Goal: Task Accomplishment & Management: Complete application form

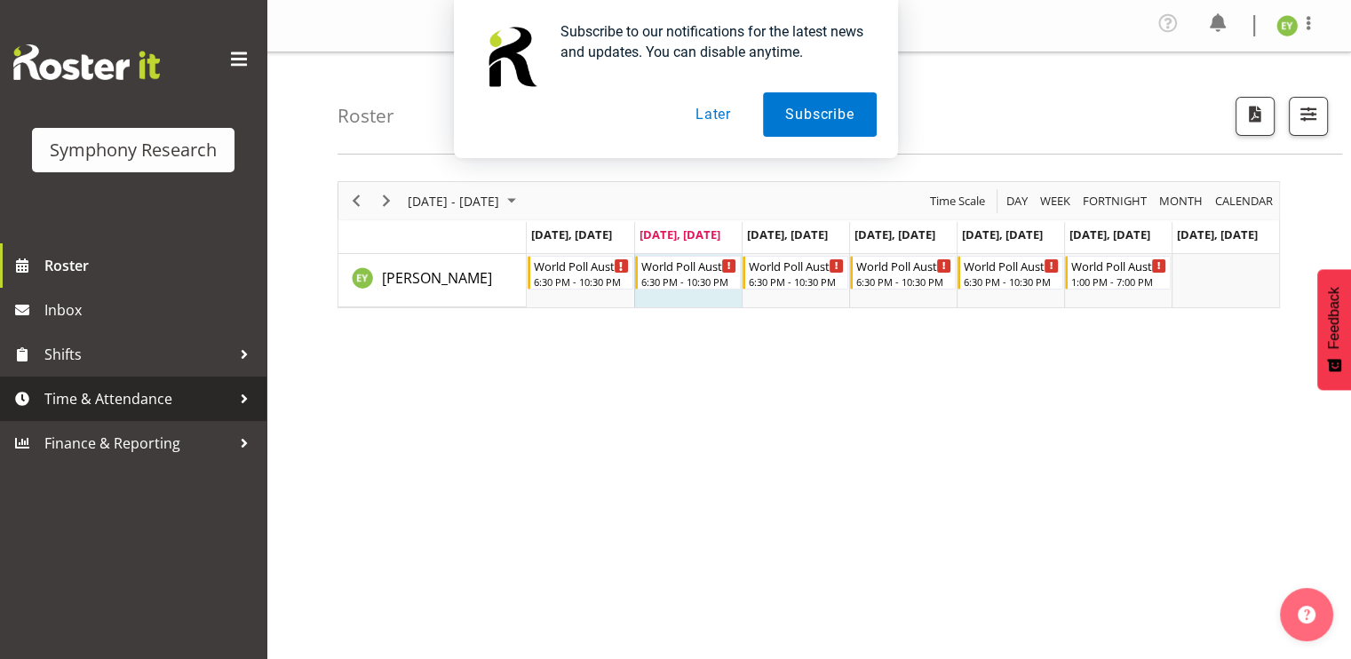
click at [179, 401] on span "Time & Attendance" at bounding box center [137, 399] width 187 height 27
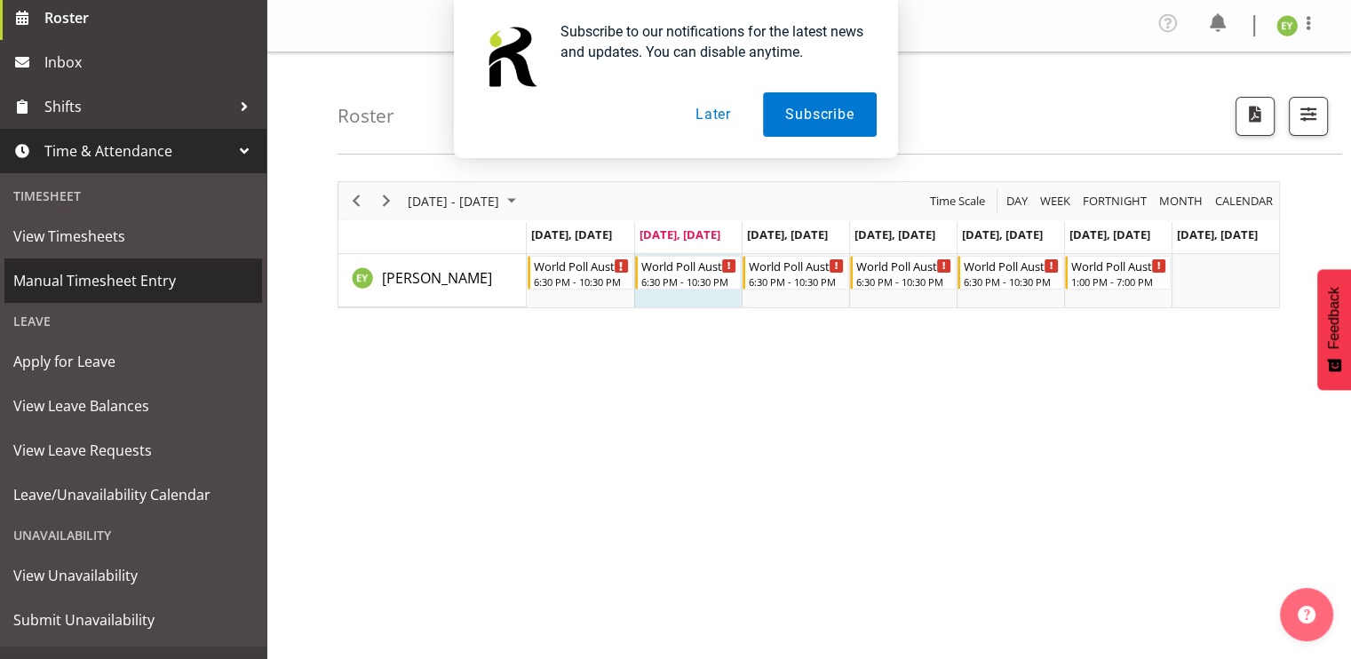
scroll to position [249, 0]
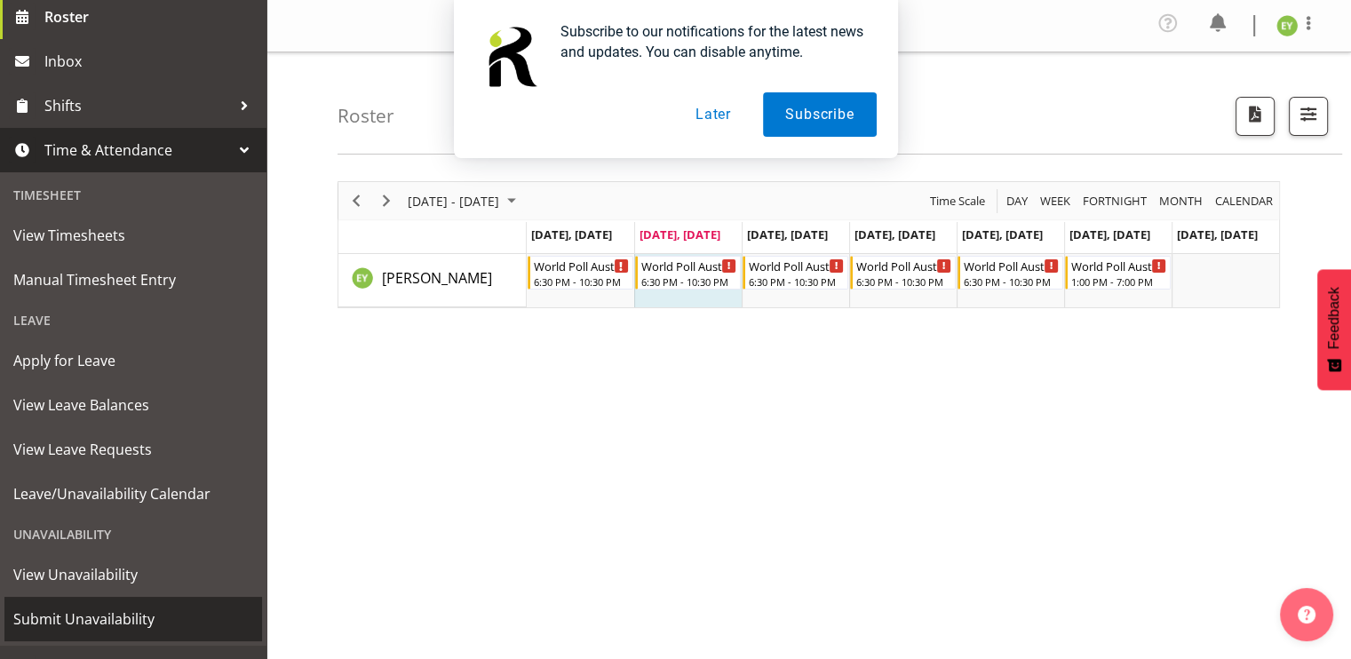
click at [172, 628] on span "Submit Unavailability" at bounding box center [133, 619] width 240 height 27
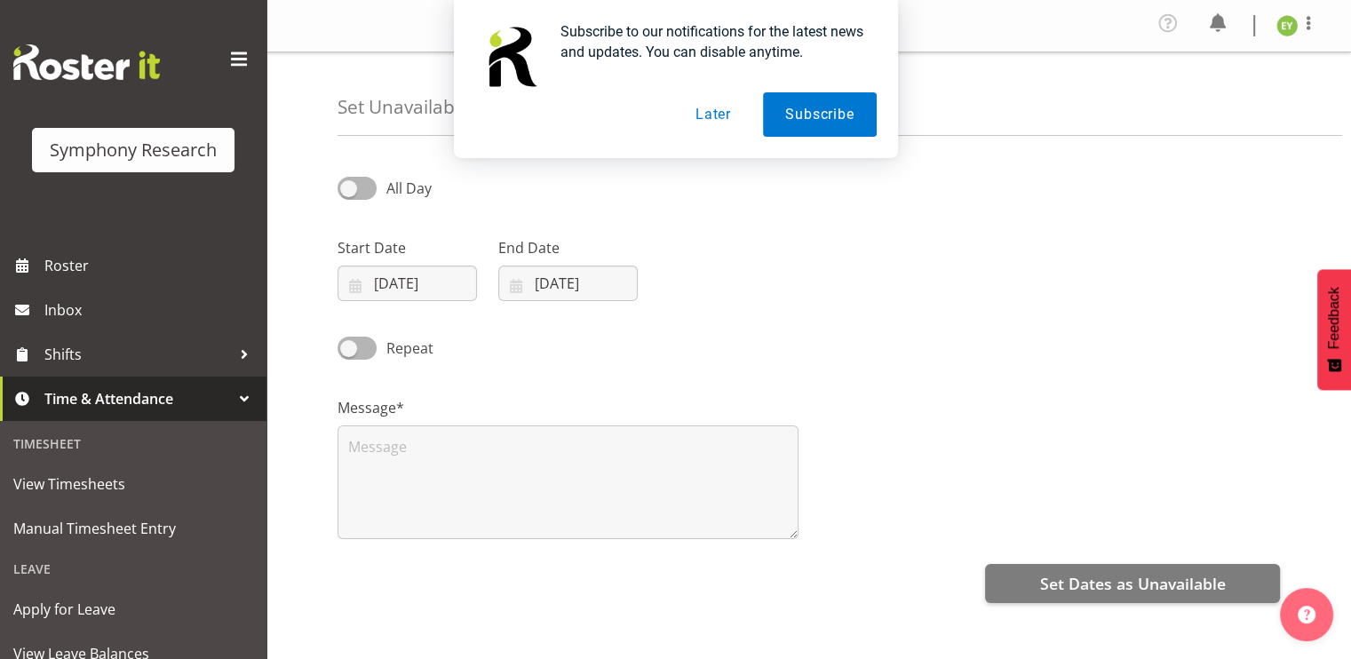
click at [729, 111] on button "Later" at bounding box center [713, 114] width 80 height 44
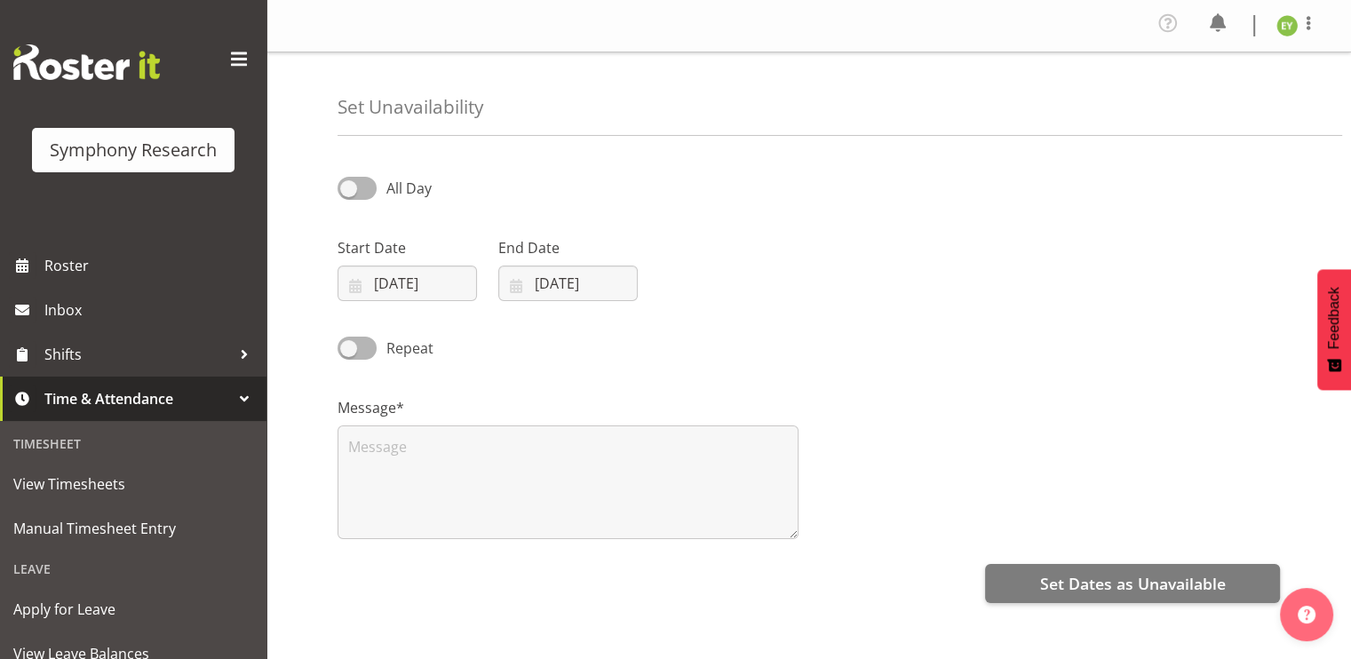
scroll to position [88, 0]
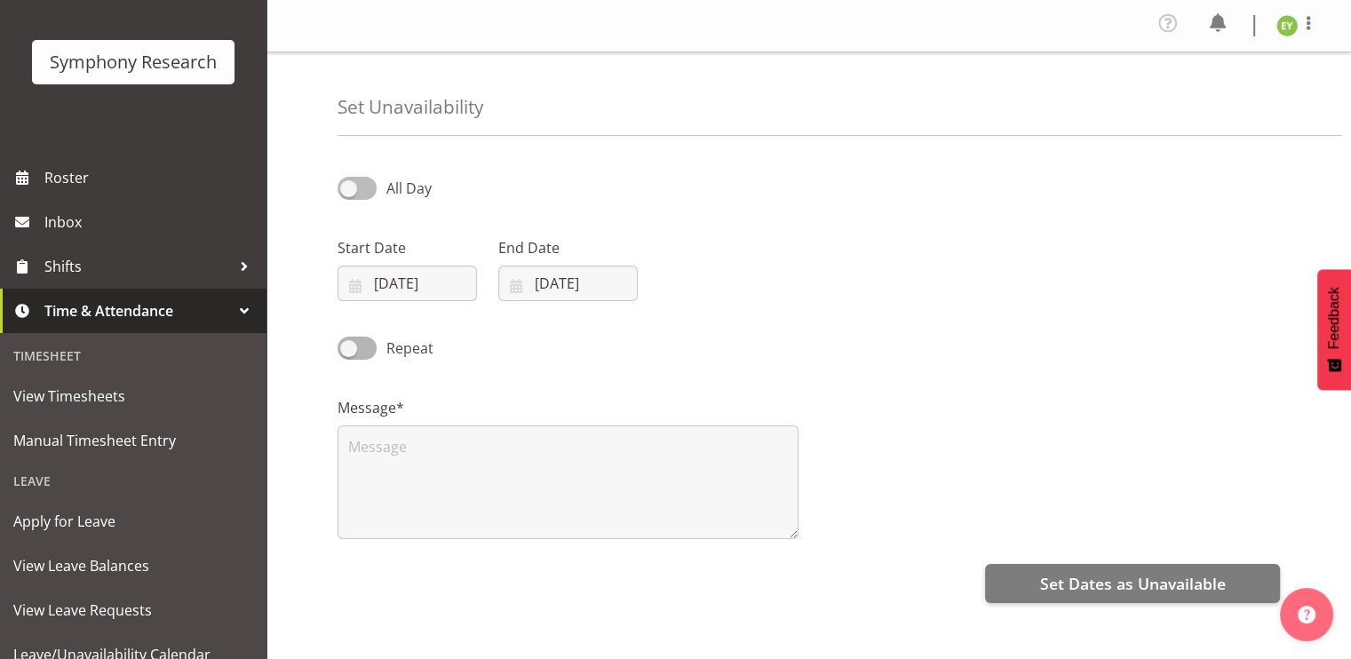
click at [368, 196] on span at bounding box center [357, 188] width 39 height 22
click at [349, 194] on input "All Day" at bounding box center [344, 188] width 12 height 12
click at [368, 196] on span at bounding box center [357, 188] width 39 height 22
click at [349, 194] on input "Part Day" at bounding box center [344, 188] width 12 height 12
checkbox input "false"
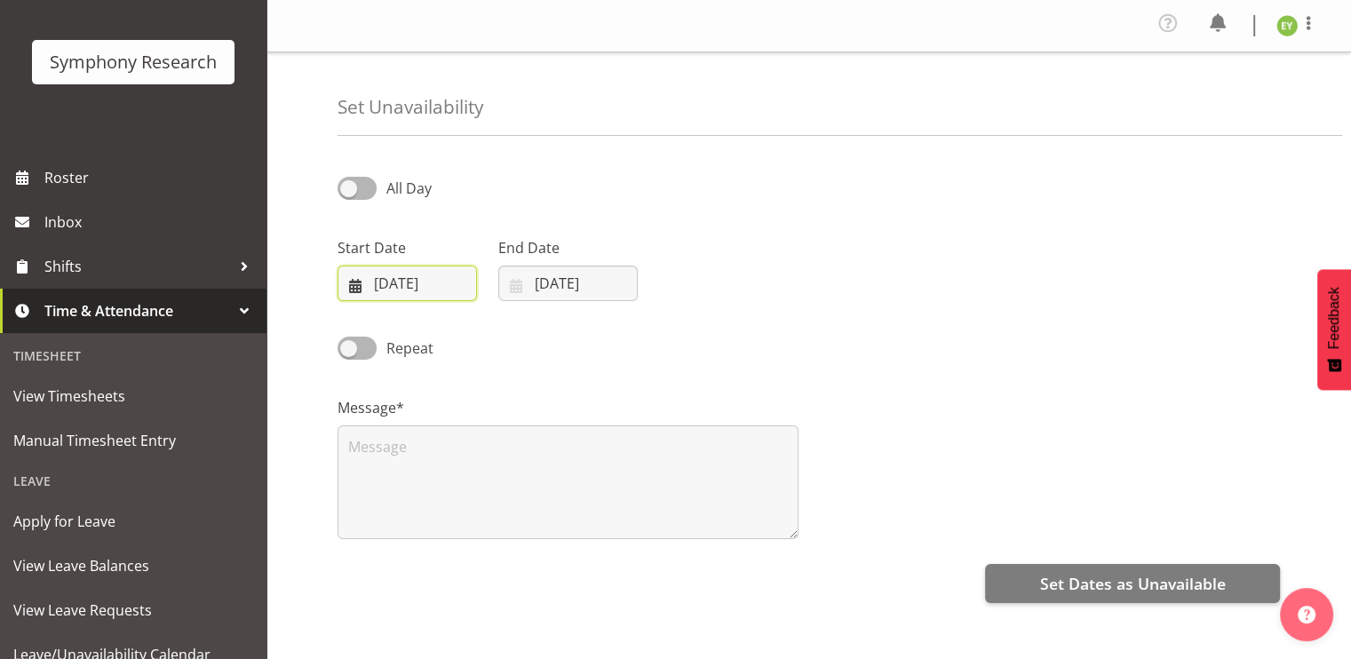
click at [388, 287] on input "09/09/2025" at bounding box center [407, 284] width 139 height 36
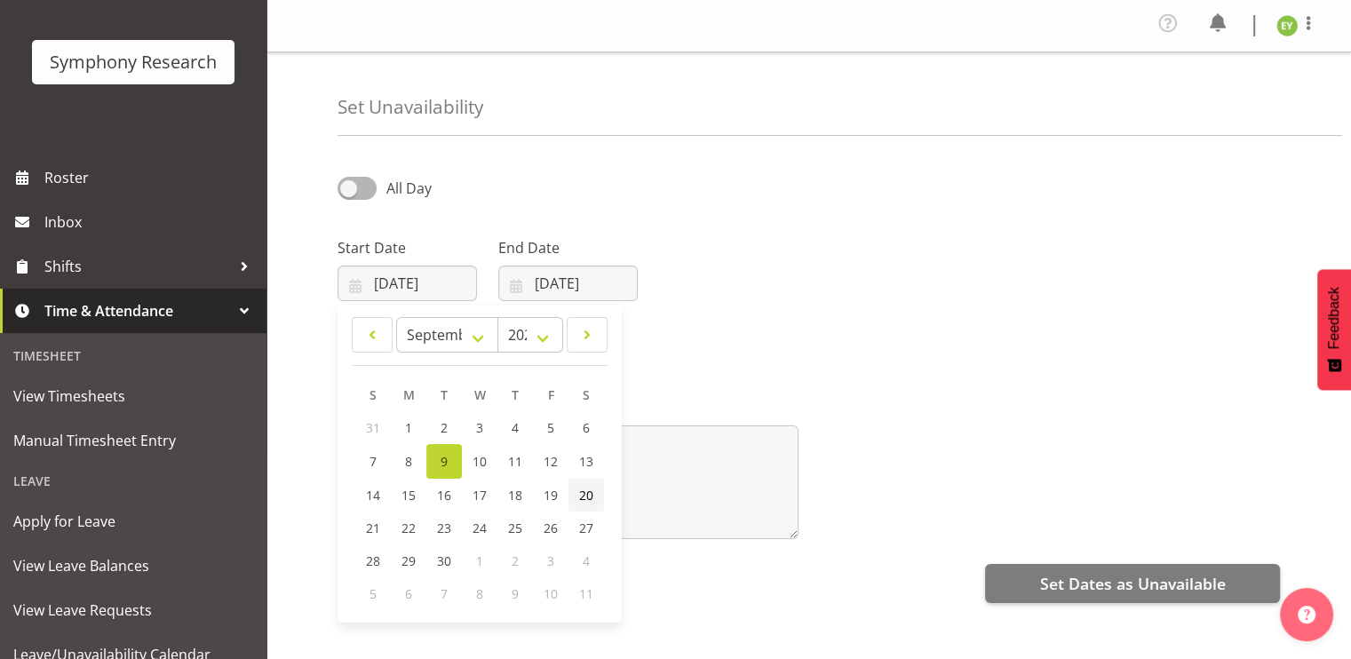
click at [576, 497] on link "20" at bounding box center [587, 495] width 36 height 33
type input "20/09/2025"
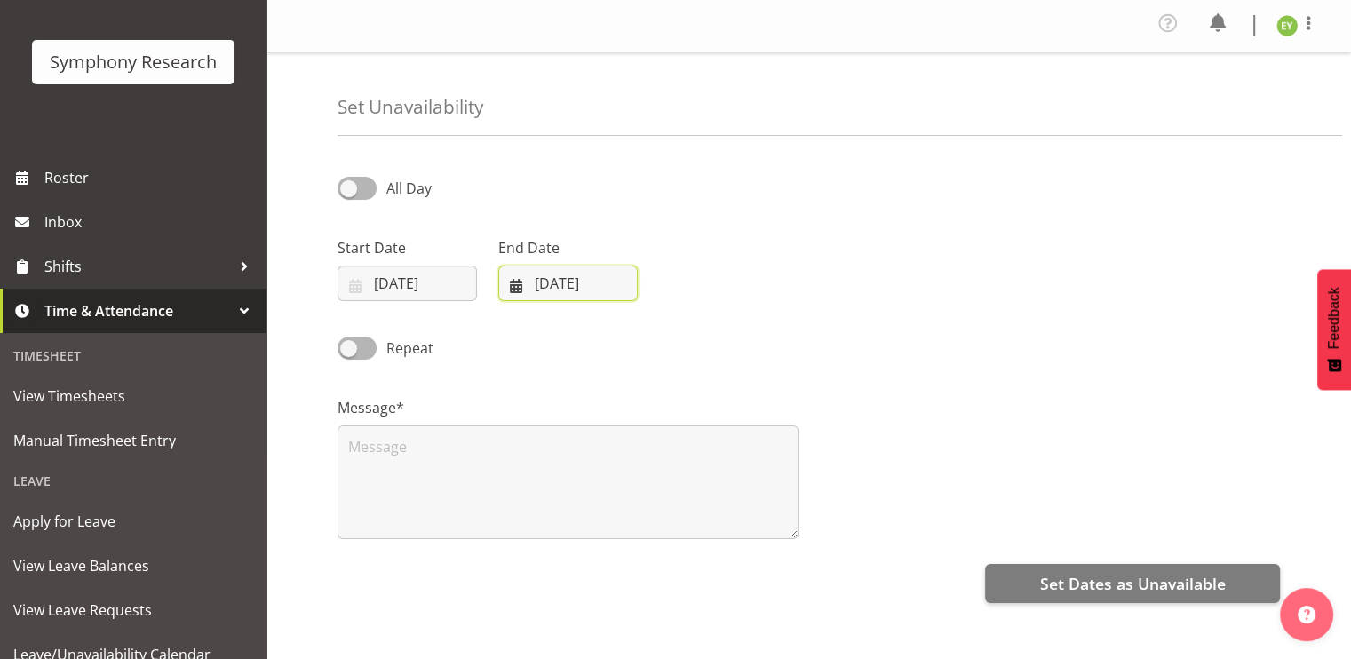
click at [569, 272] on input "09/09/2025" at bounding box center [567, 284] width 139 height 36
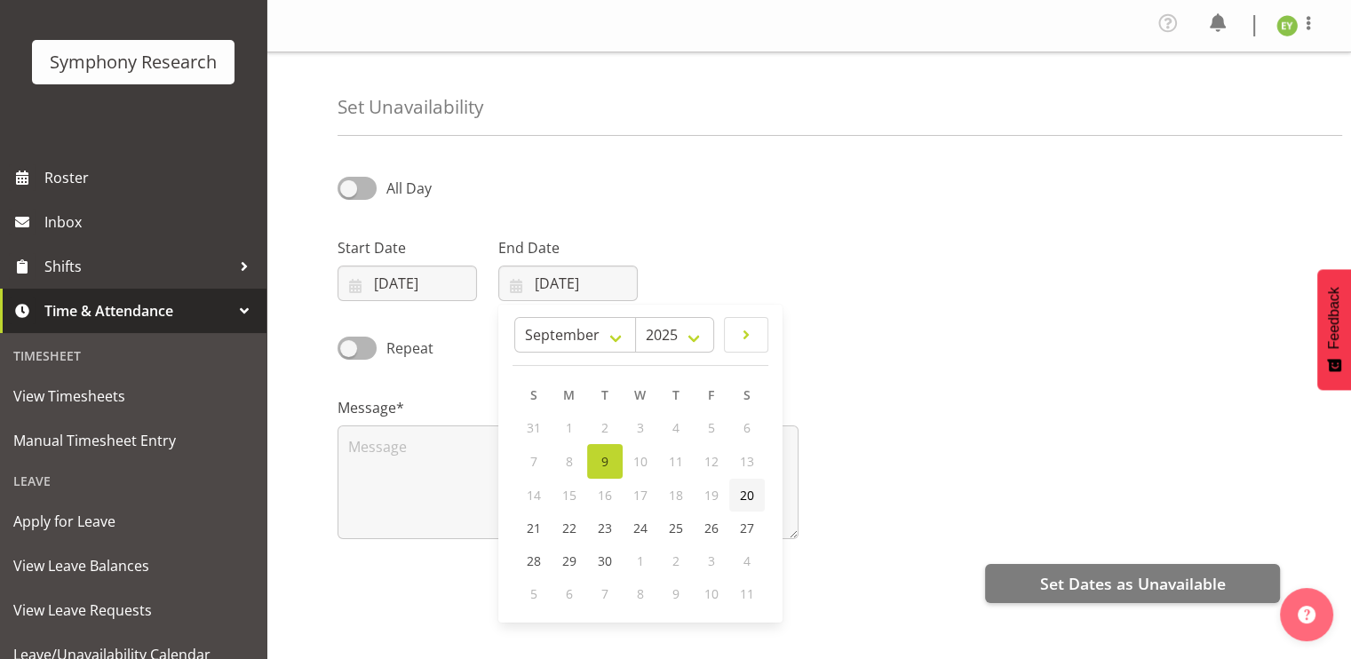
click at [737, 502] on link "20" at bounding box center [747, 495] width 36 height 33
type input "20/09/2025"
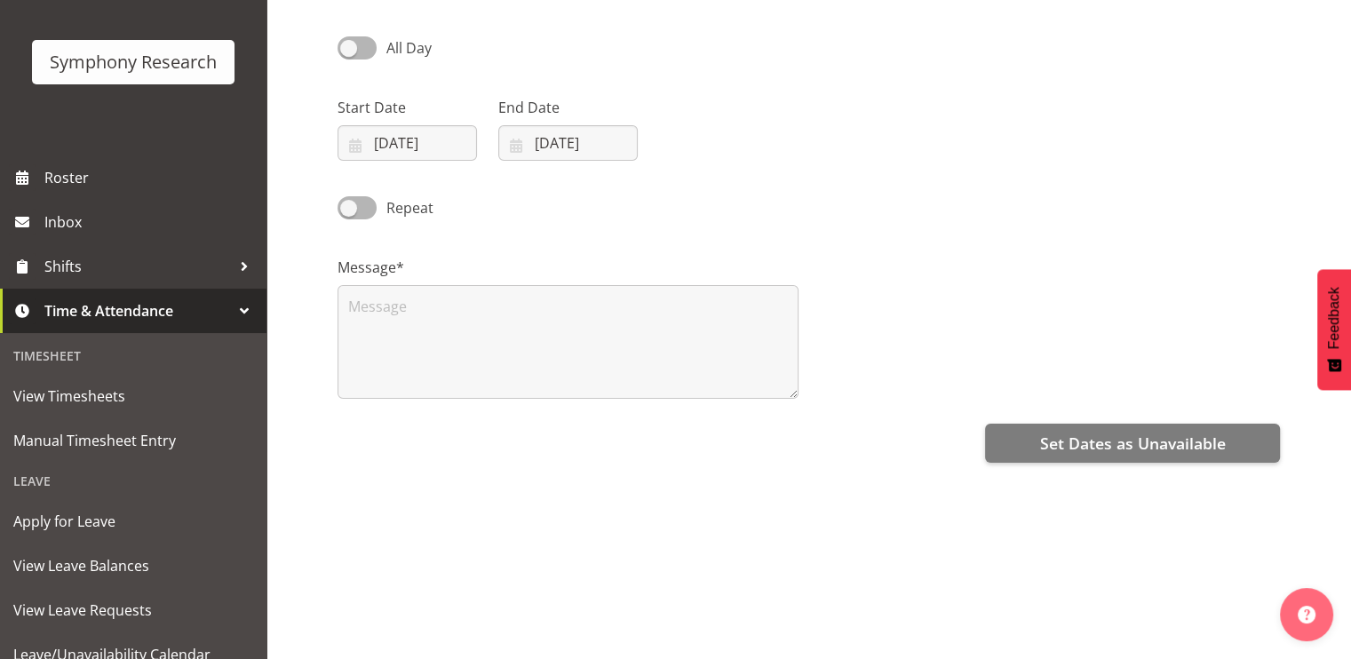
scroll to position [214, 0]
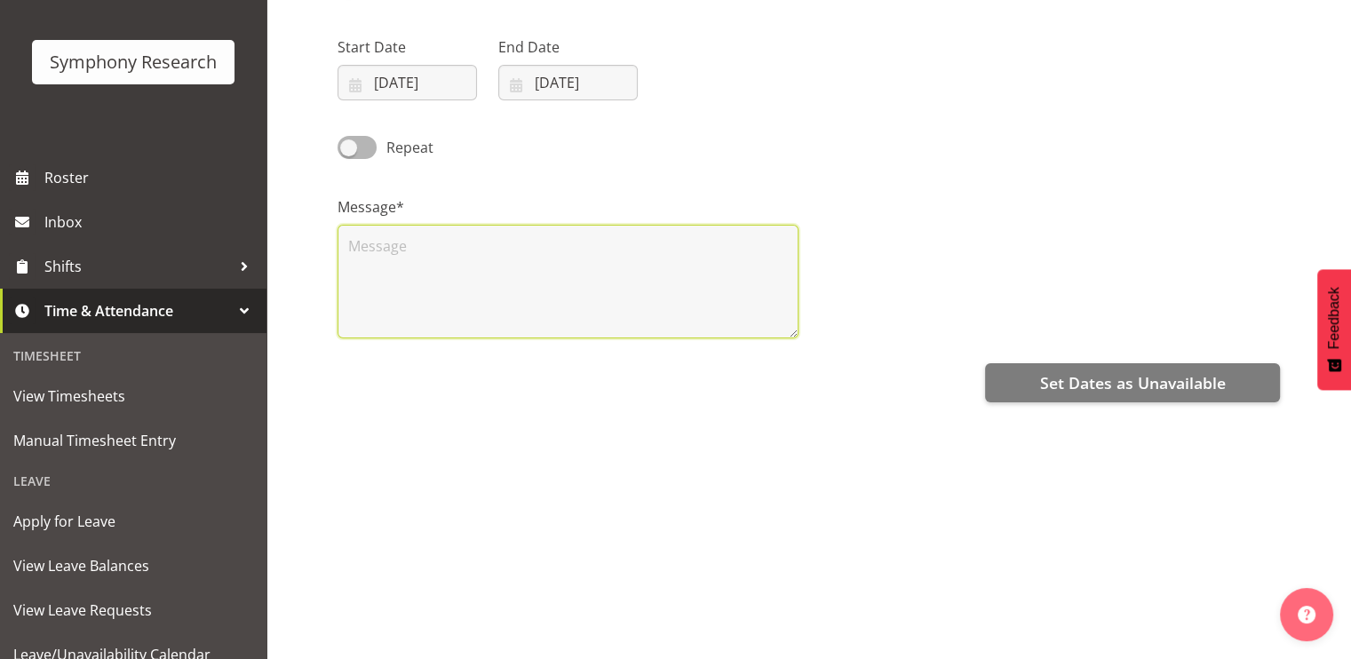
click at [494, 276] on textarea at bounding box center [568, 282] width 461 height 114
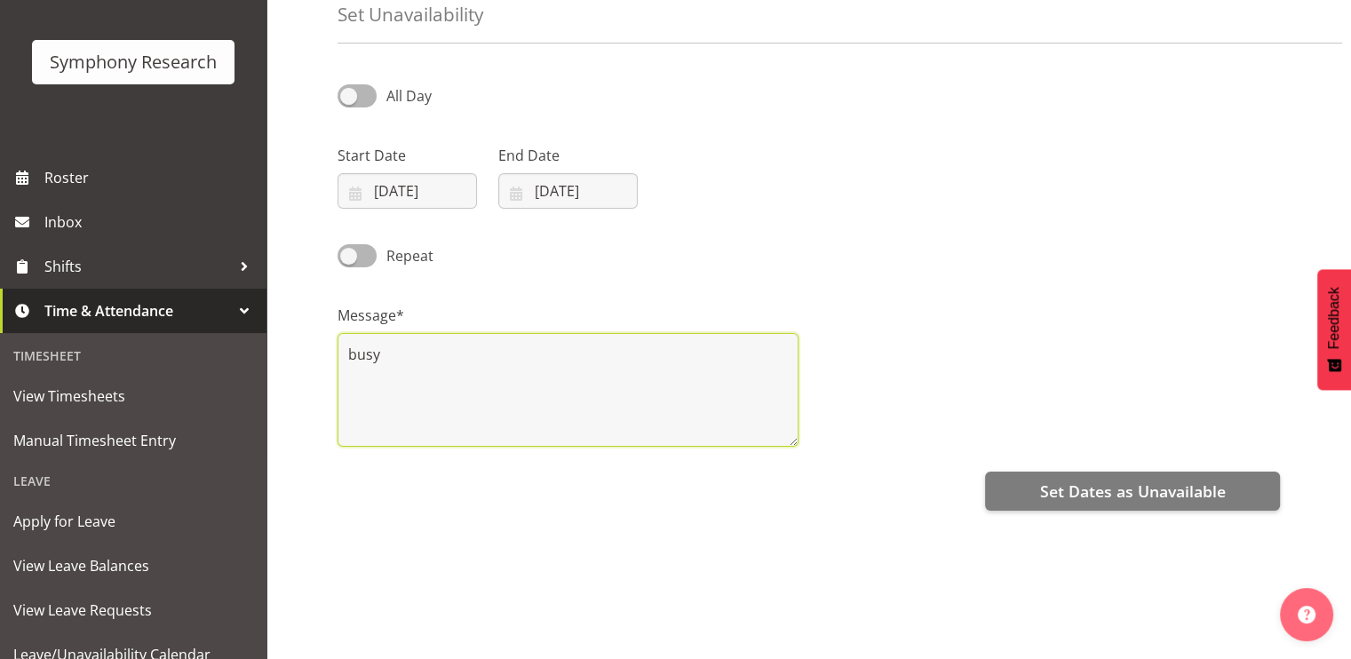
scroll to position [90, 0]
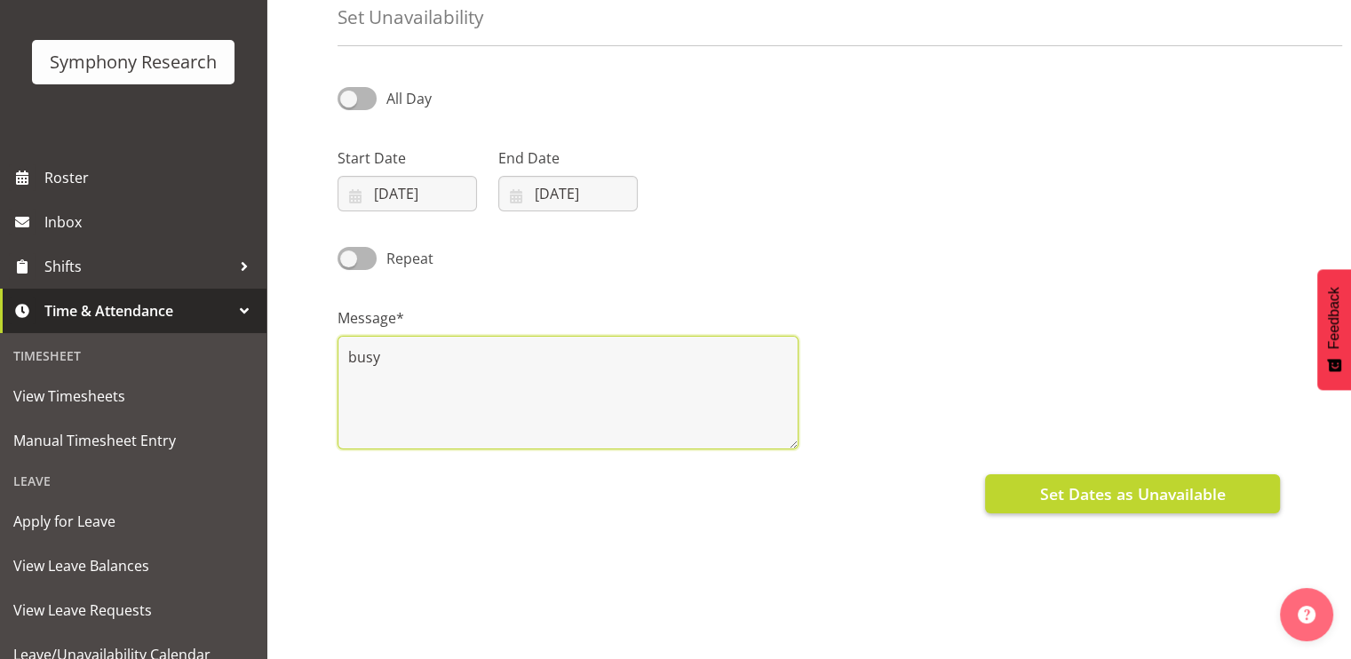
type textarea "busy"
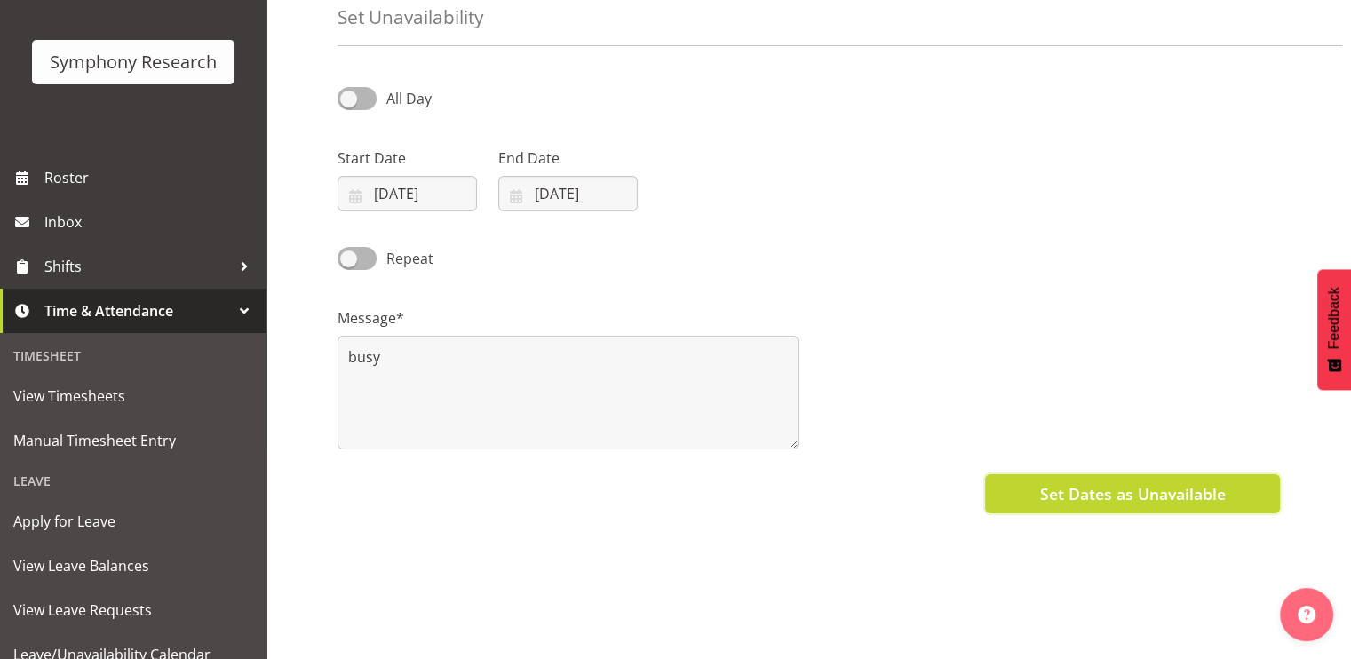
click at [1078, 498] on span "Set Dates as Unavailable" at bounding box center [1132, 493] width 186 height 23
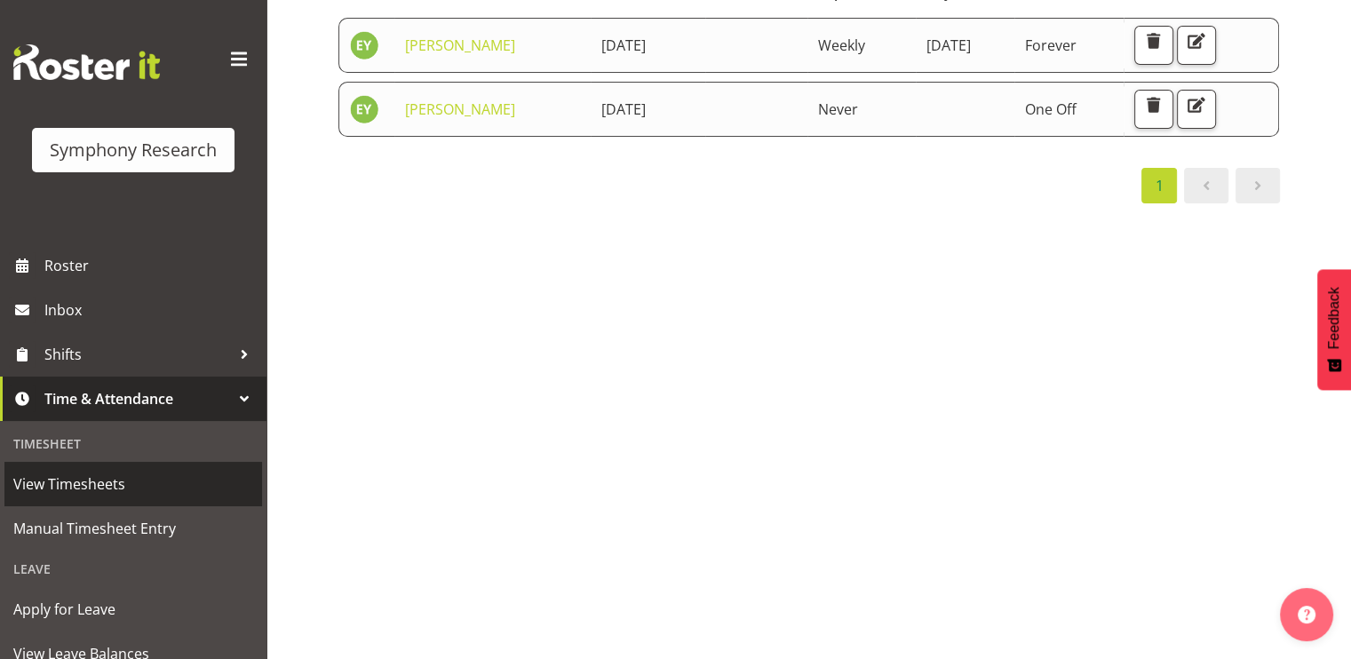
scroll to position [279, 0]
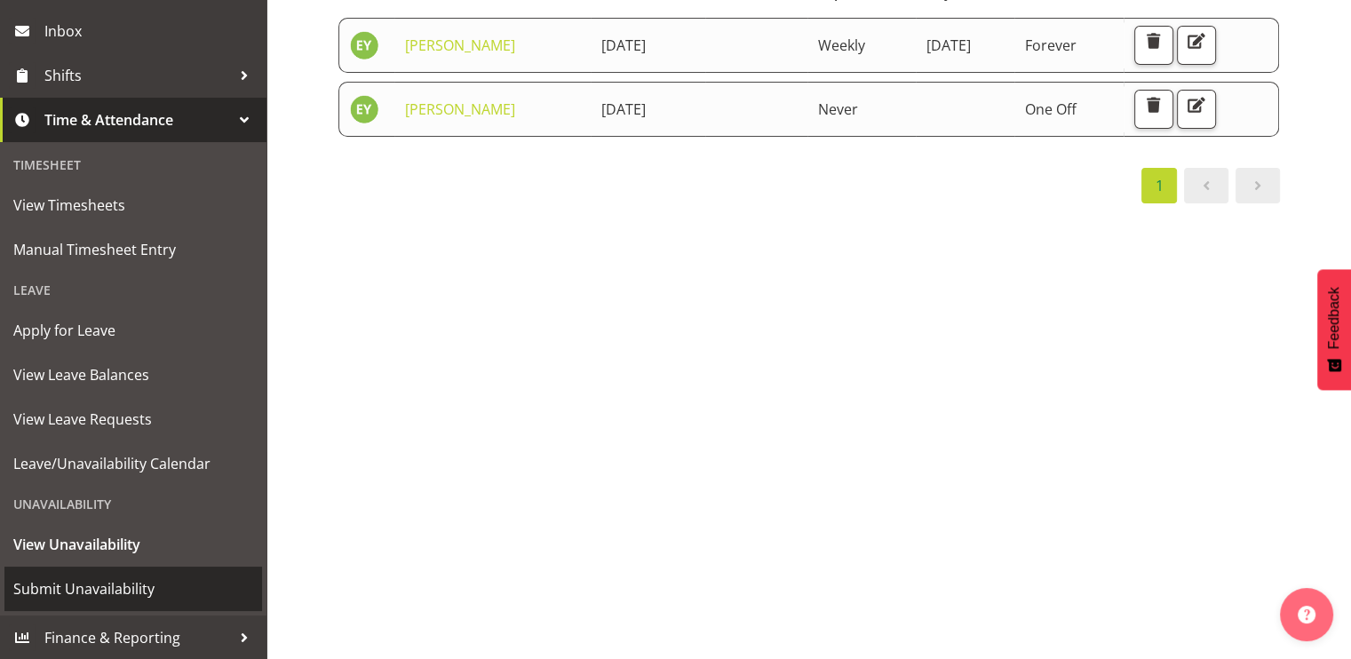
click at [92, 578] on span "Submit Unavailability" at bounding box center [133, 589] width 240 height 27
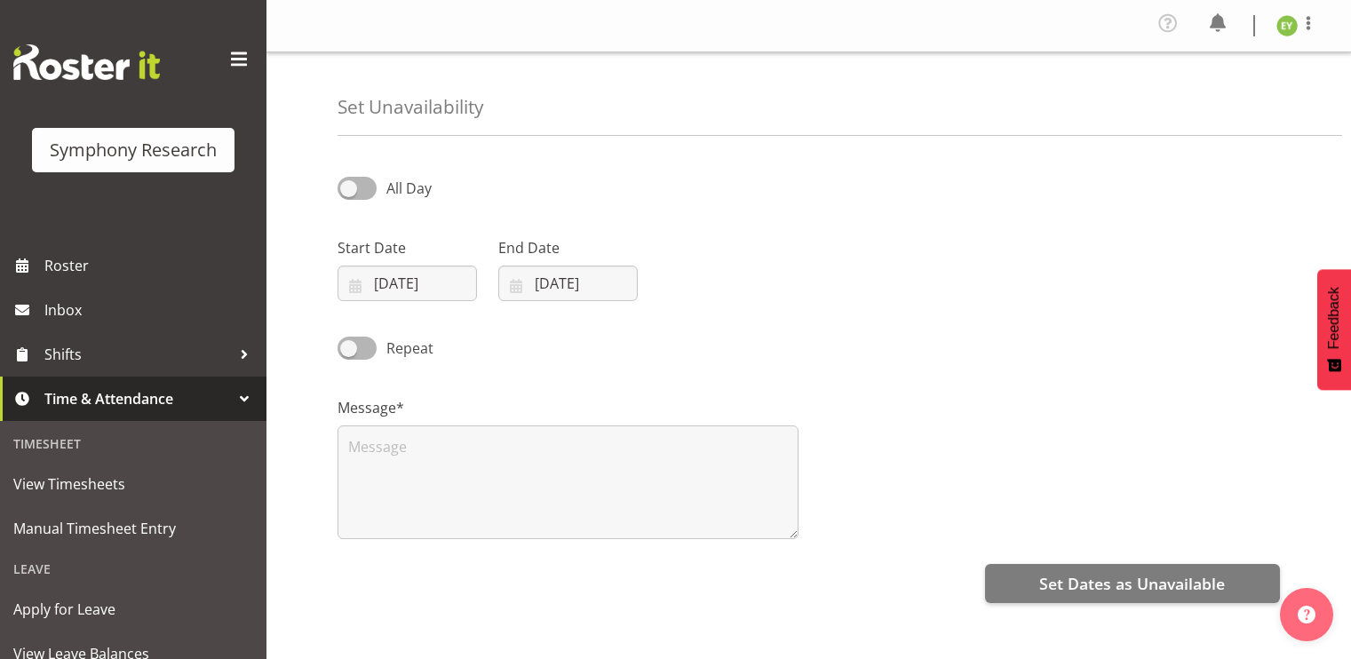
select select "8"
select select "2025"
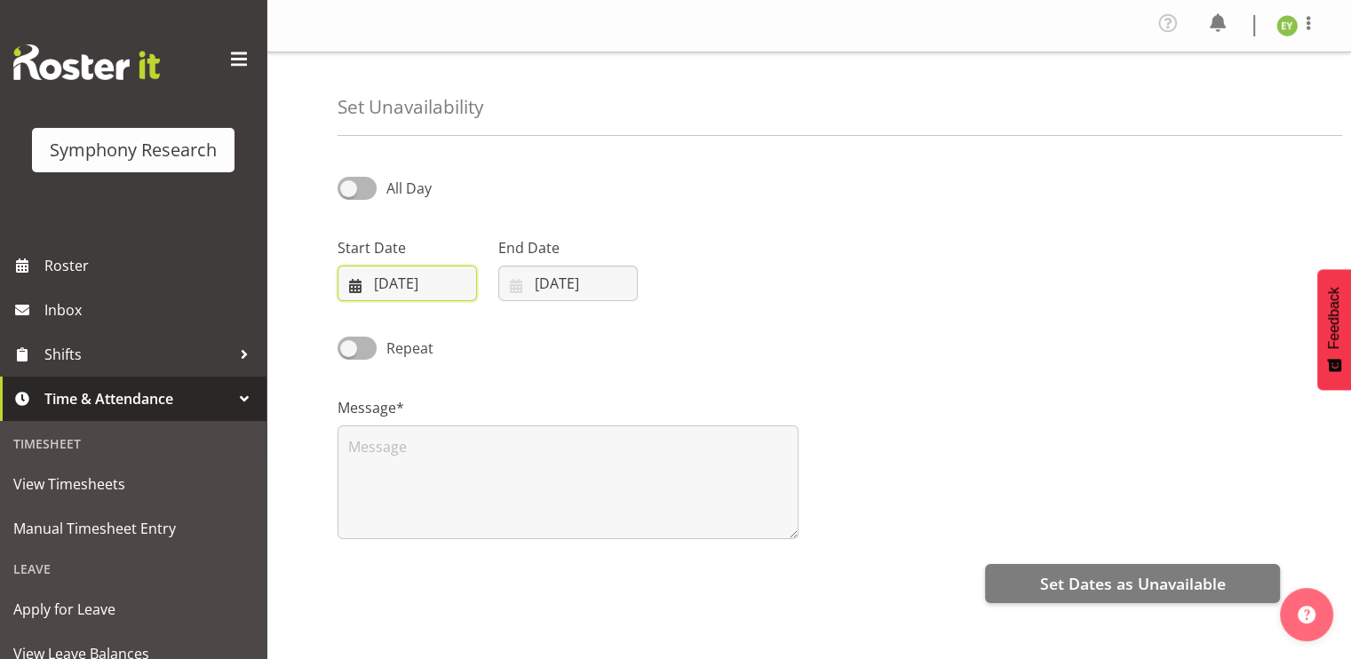
click at [413, 287] on input "[DATE]" at bounding box center [407, 284] width 139 height 36
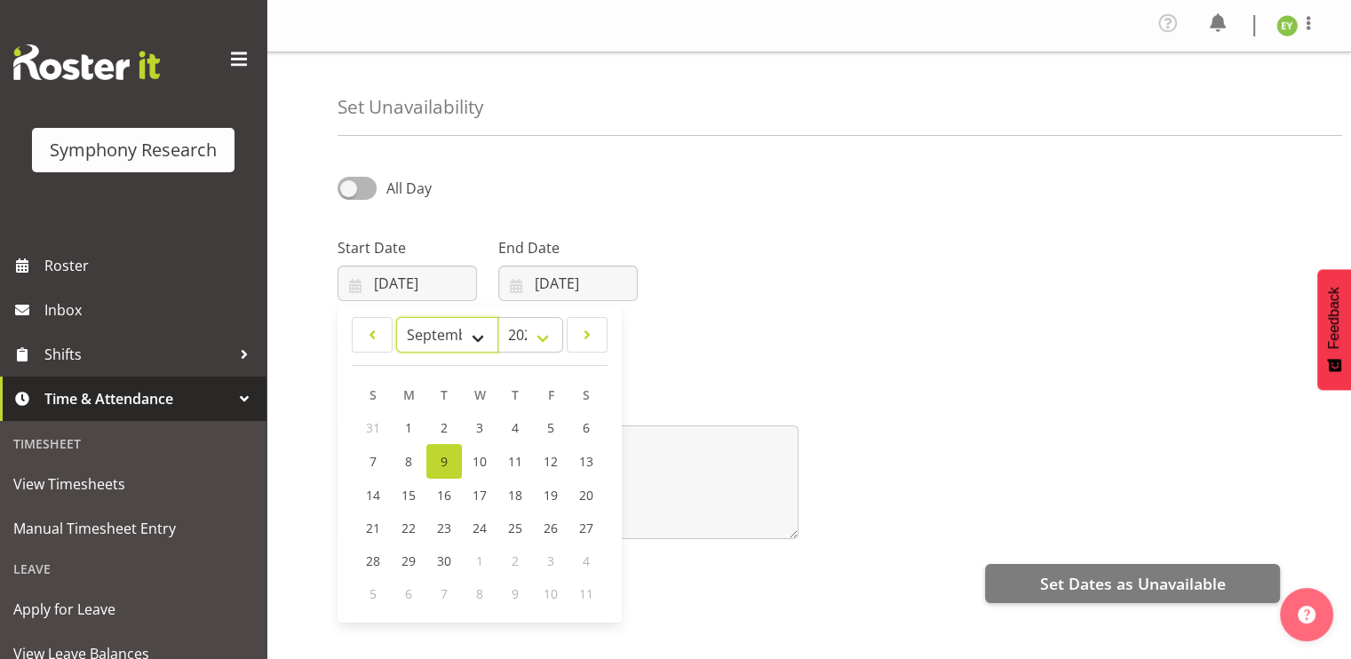
click at [458, 342] on select "January February March April May June July August September October November De…" at bounding box center [447, 335] width 102 height 36
select select "9"
click at [396, 317] on select "January February March April May June July August September October November De…" at bounding box center [447, 335] width 102 height 36
click at [515, 436] on span "2" at bounding box center [515, 427] width 7 height 17
type input "[DATE]"
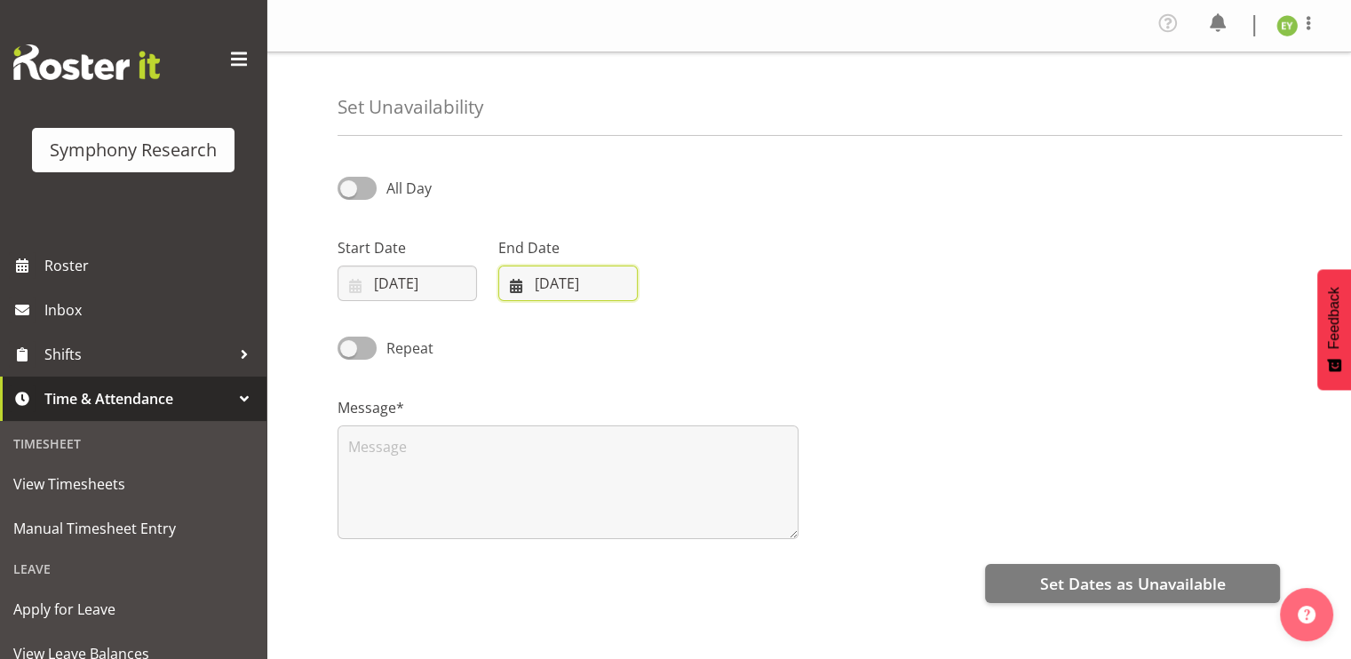
click at [536, 276] on input "[DATE]" at bounding box center [567, 284] width 139 height 36
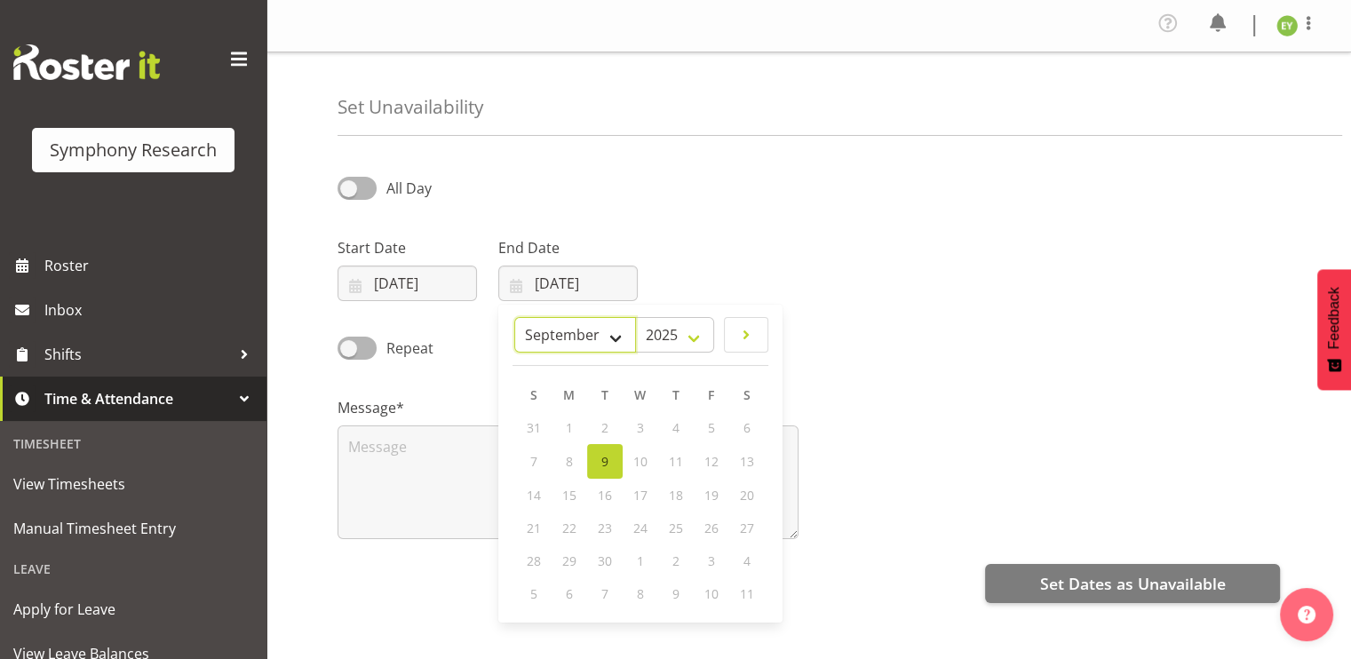
click at [586, 352] on select "January February March April May June July August September October November De…" at bounding box center [575, 335] width 122 height 36
select select "9"
click at [515, 317] on select "January February March April May June July August September October November De…" at bounding box center [575, 335] width 122 height 36
click at [604, 459] on span "7" at bounding box center [604, 460] width 7 height 17
type input "[DATE]"
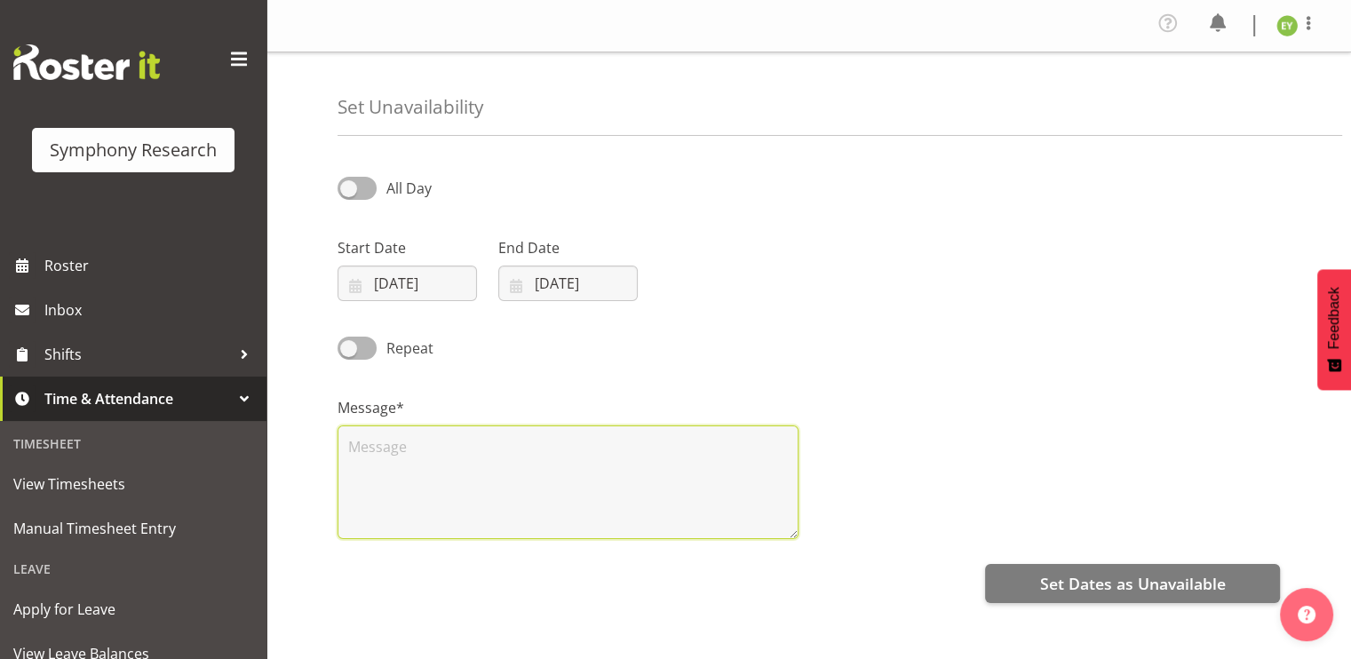
click at [606, 482] on textarea at bounding box center [568, 483] width 461 height 114
type textarea "busy"
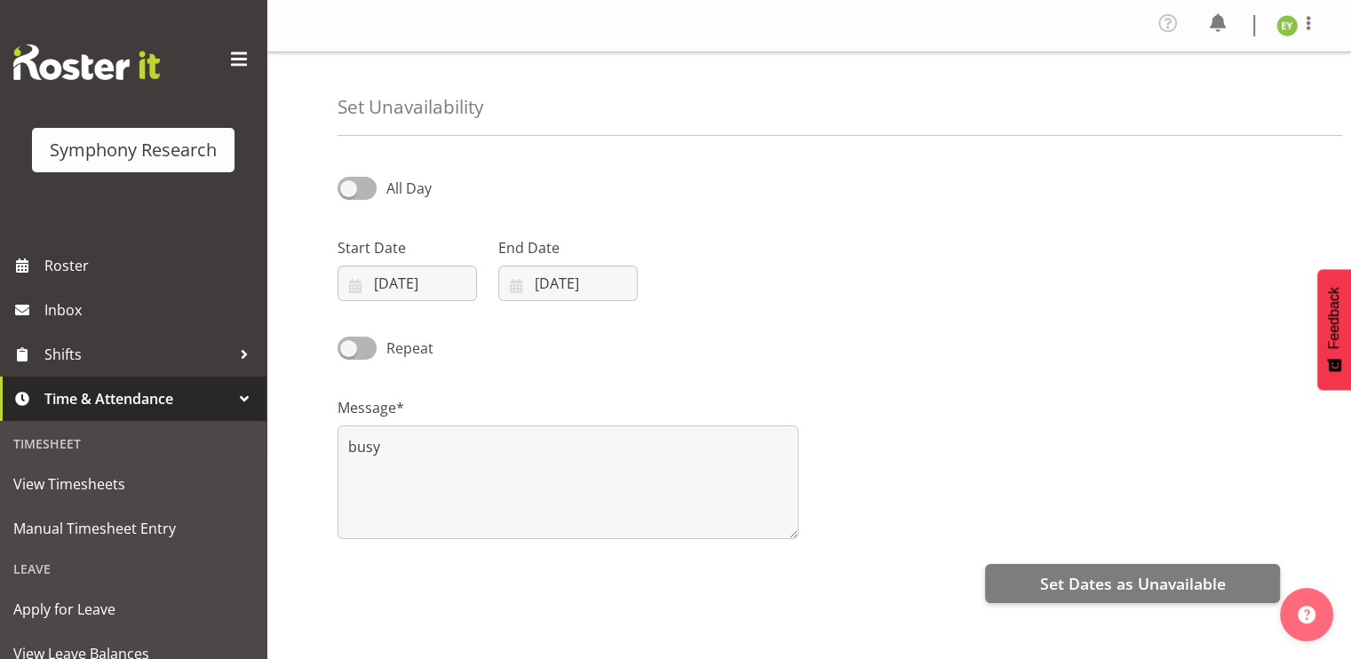
click at [907, 387] on div "Message* busy" at bounding box center [809, 461] width 964 height 178
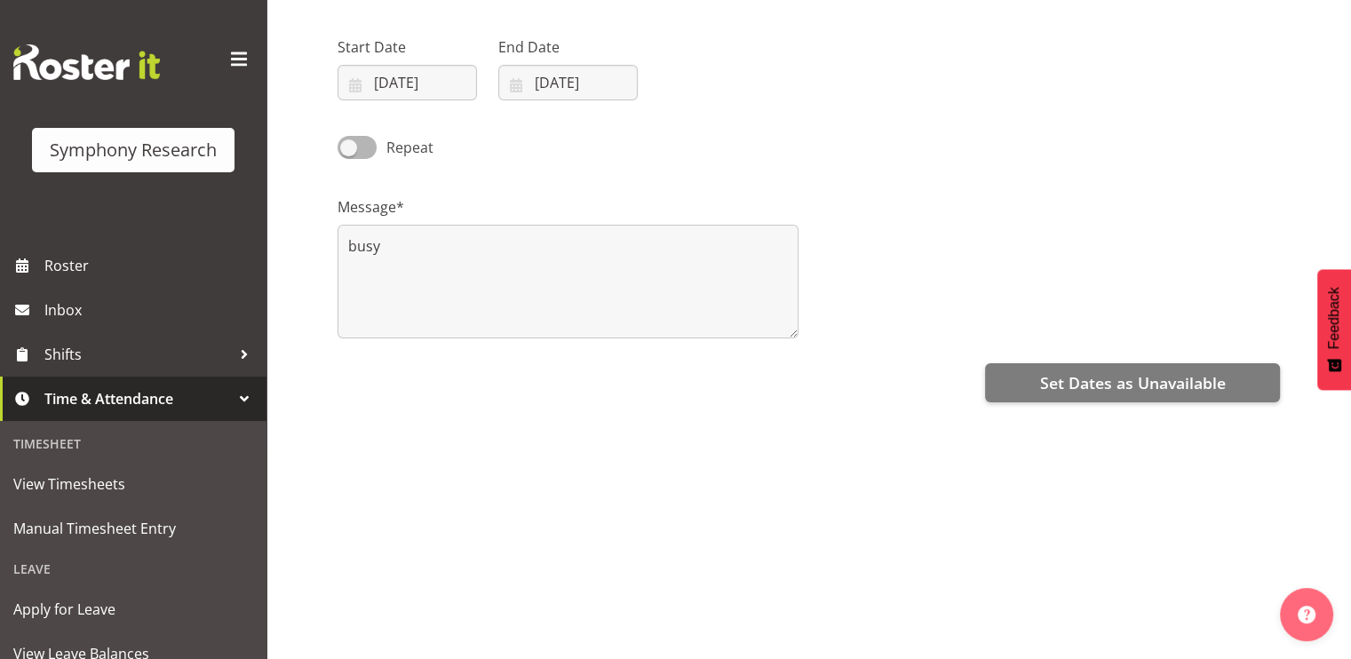
click at [1025, 390] on div "All Day Start Date 02/10/2025 January February March April May June July August…" at bounding box center [845, 303] width 1014 height 711
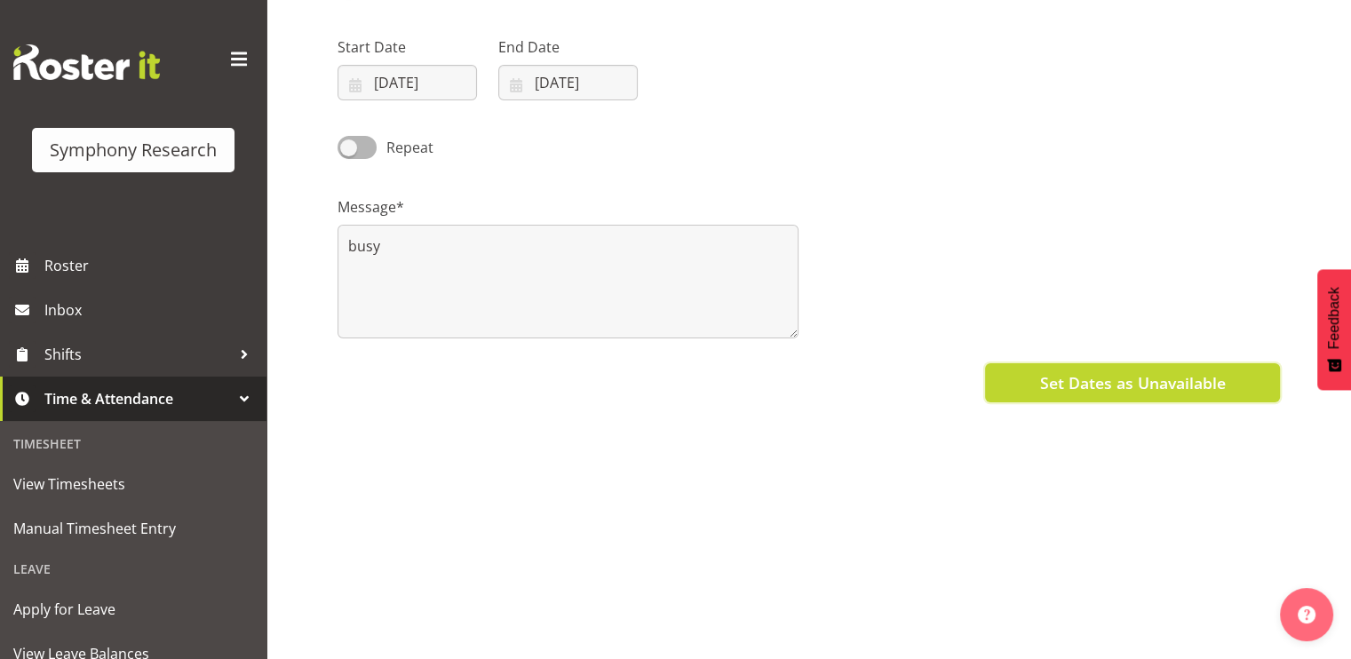
click at [1061, 382] on button "Set Dates as Unavailable" at bounding box center [1132, 382] width 295 height 39
